Goal: Transaction & Acquisition: Purchase product/service

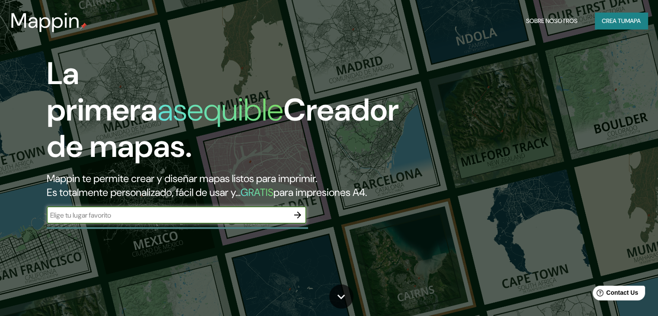
click at [156, 220] on input "text" at bounding box center [168, 215] width 242 height 10
type input "[PERSON_NAME] [GEOGRAPHIC_DATA][PERSON_NAME]"
click at [619, 23] on font "Crea tu" at bounding box center [613, 21] width 23 height 8
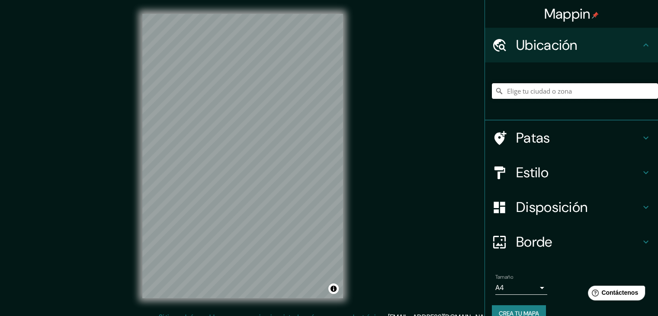
click at [568, 93] on input "Elige tu ciudad o zona" at bounding box center [575, 91] width 166 height 16
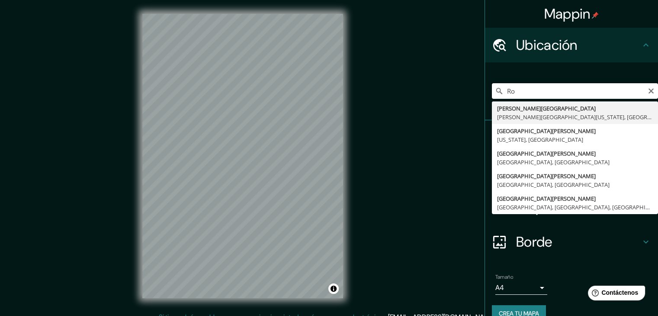
type input "R"
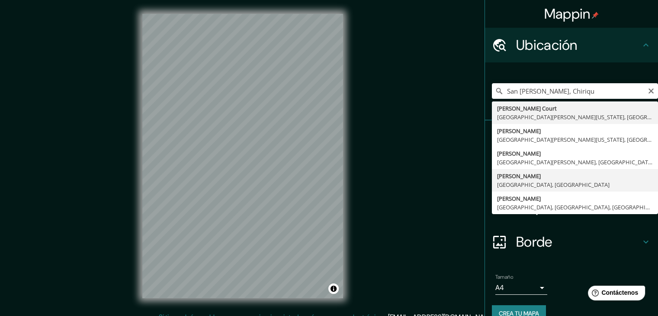
type input "[PERSON_NAME], [GEOGRAPHIC_DATA], [GEOGRAPHIC_DATA]"
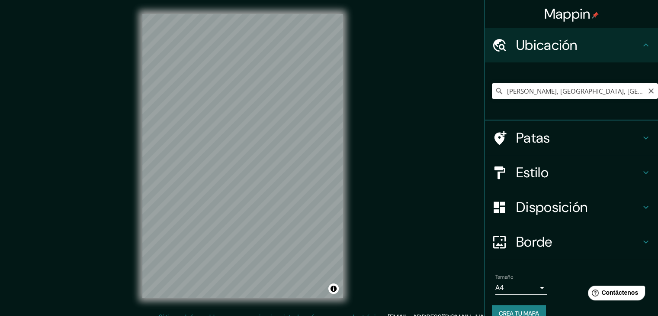
click at [615, 91] on input "[PERSON_NAME], [GEOGRAPHIC_DATA], [GEOGRAPHIC_DATA]" at bounding box center [575, 91] width 166 height 16
click at [649, 91] on icon "Claro" at bounding box center [651, 90] width 5 height 5
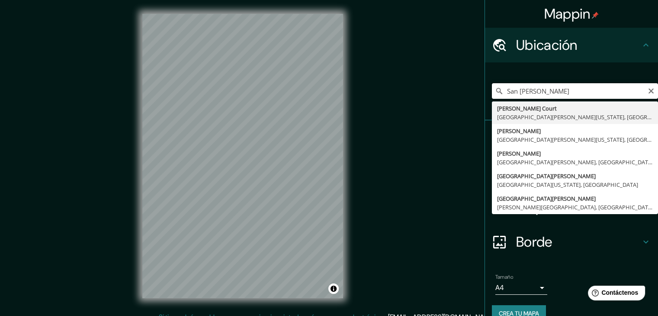
type input "San [PERSON_NAME]"
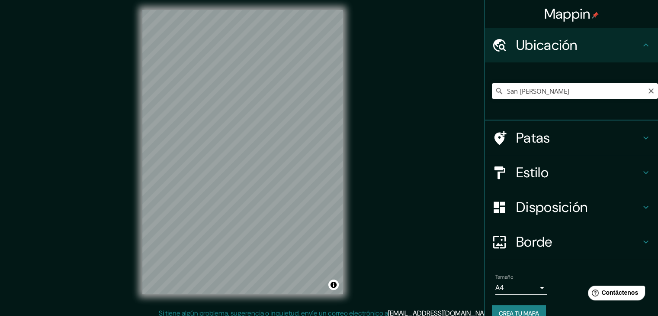
scroll to position [9, 0]
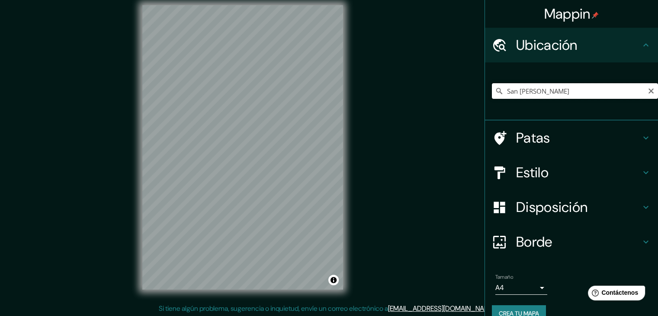
click at [597, 88] on input "San [PERSON_NAME]" at bounding box center [575, 91] width 166 height 16
click at [649, 90] on icon "Claro" at bounding box center [651, 90] width 5 height 5
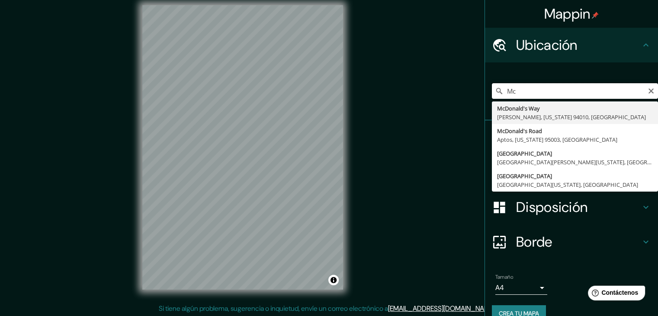
type input "M"
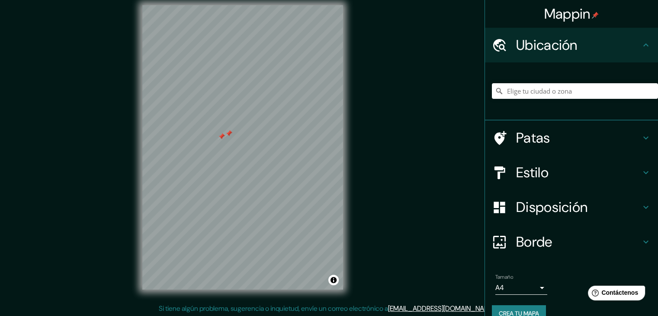
click at [222, 136] on div at bounding box center [221, 136] width 7 height 7
click at [230, 135] on div at bounding box center [229, 133] width 7 height 7
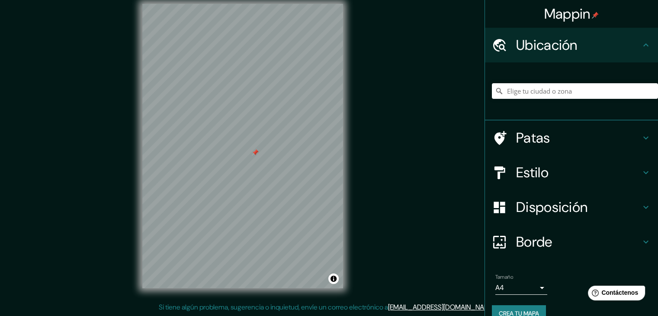
click at [583, 173] on h4 "Estilo" at bounding box center [578, 172] width 125 height 17
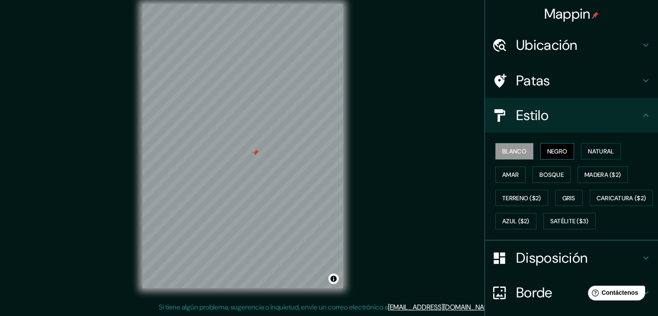
click at [548, 147] on font "Negro" at bounding box center [558, 150] width 20 height 11
click at [581, 152] on button "Natural" at bounding box center [601, 151] width 40 height 16
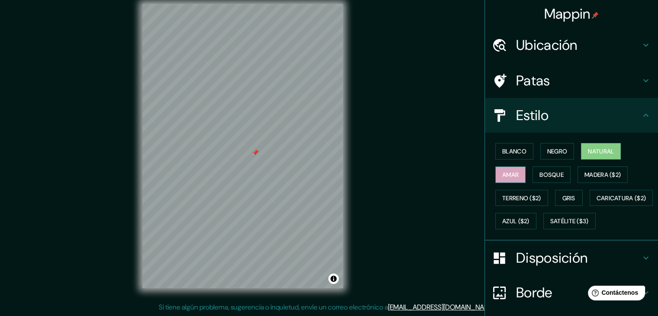
click at [514, 174] on button "Amar" at bounding box center [511, 174] width 30 height 16
click at [533, 176] on button "Bosque" at bounding box center [552, 174] width 38 height 16
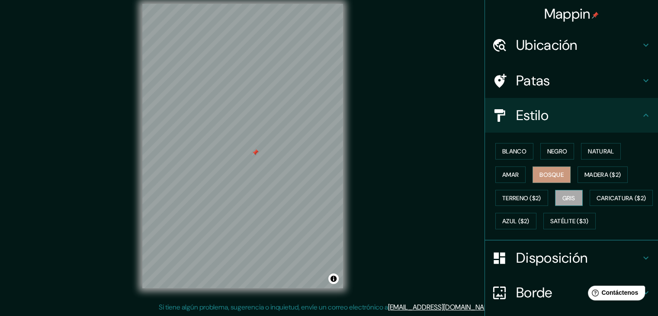
click at [563, 199] on font "Gris" at bounding box center [569, 198] width 13 height 8
click at [548, 150] on font "Negro" at bounding box center [558, 151] width 20 height 8
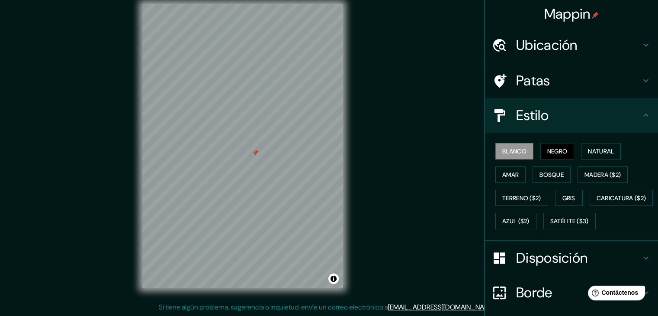
click at [517, 152] on font "Blanco" at bounding box center [515, 151] width 24 height 8
